Goal: Task Accomplishment & Management: Manage account settings

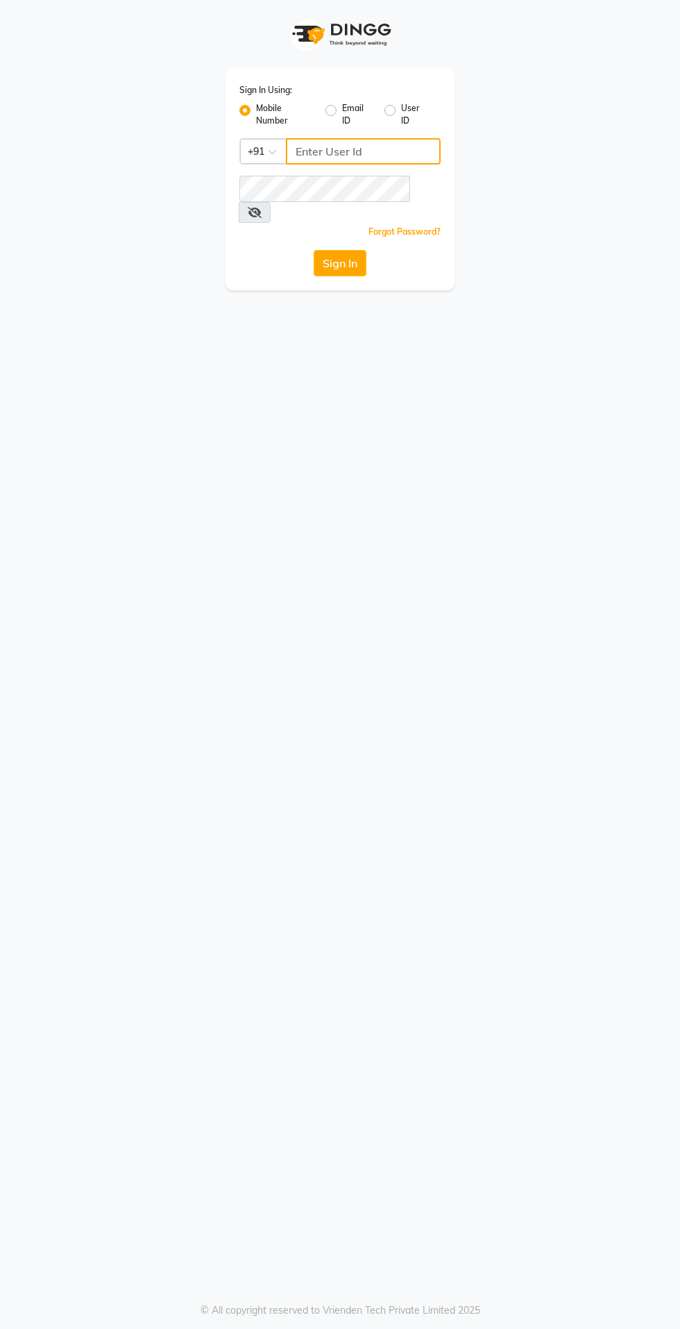
click at [310, 154] on input "Username" at bounding box center [363, 151] width 155 height 26
type input "9843237318"
click at [314, 250] on button "Sign In" at bounding box center [340, 263] width 53 height 26
